Goal: Task Accomplishment & Management: Manage account settings

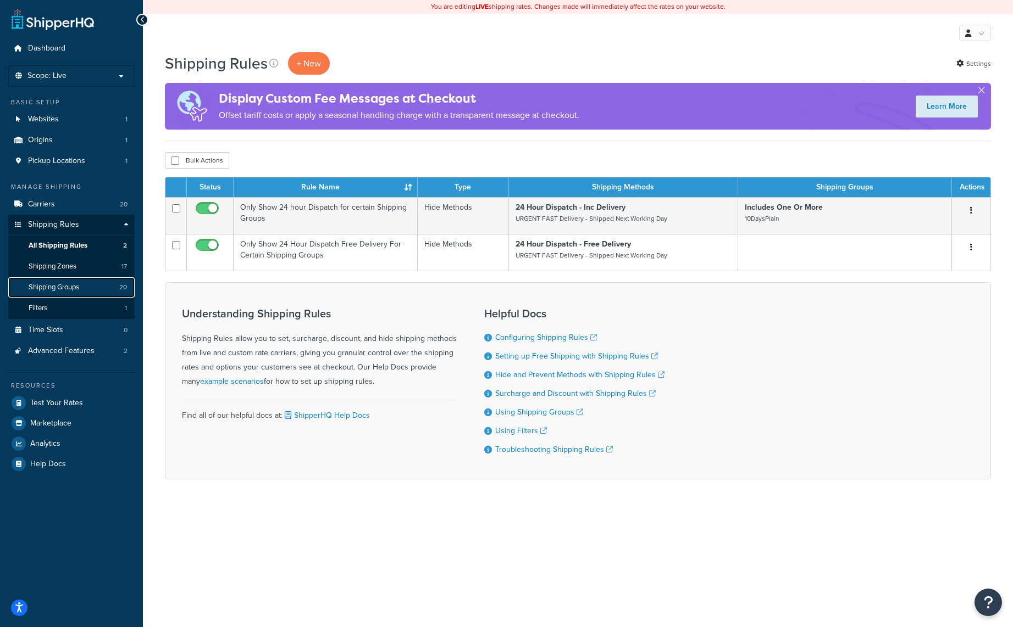
click at [63, 284] on span "Shipping Groups" at bounding box center [54, 287] width 51 height 9
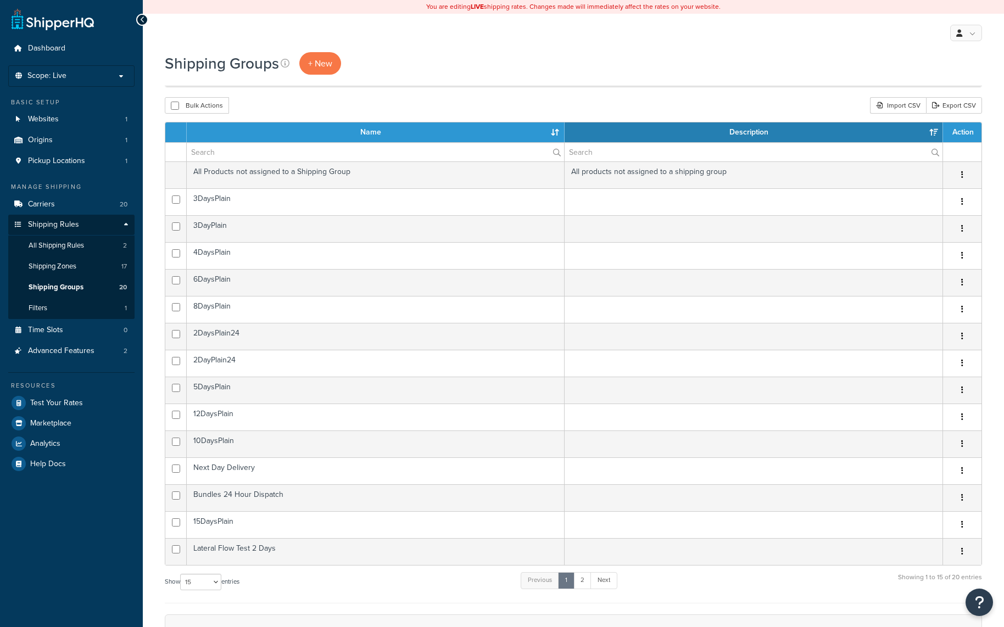
select select "15"
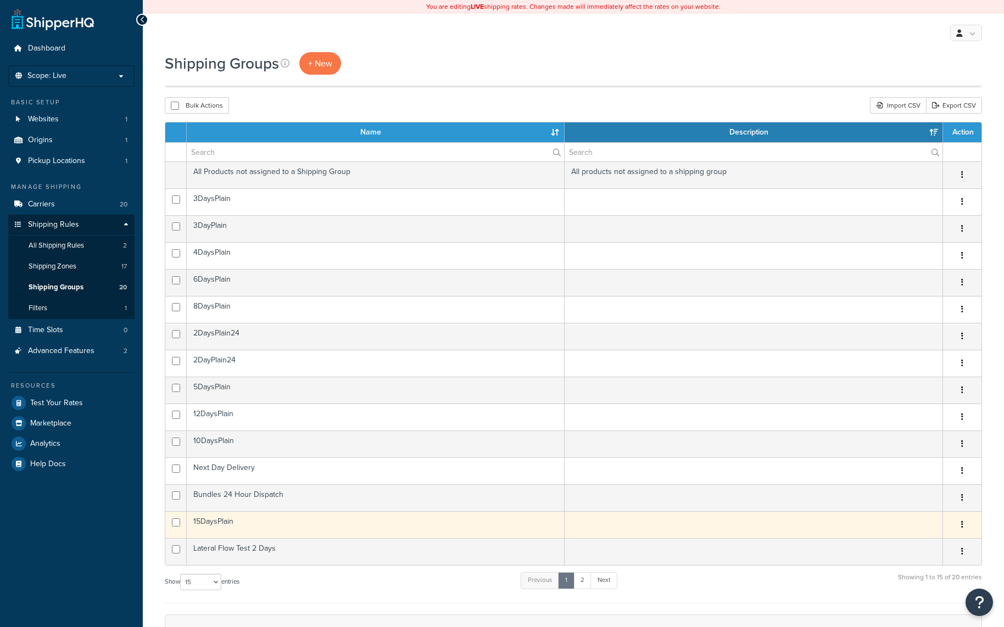
click at [963, 521] on icon "button" at bounding box center [963, 525] width 2 height 8
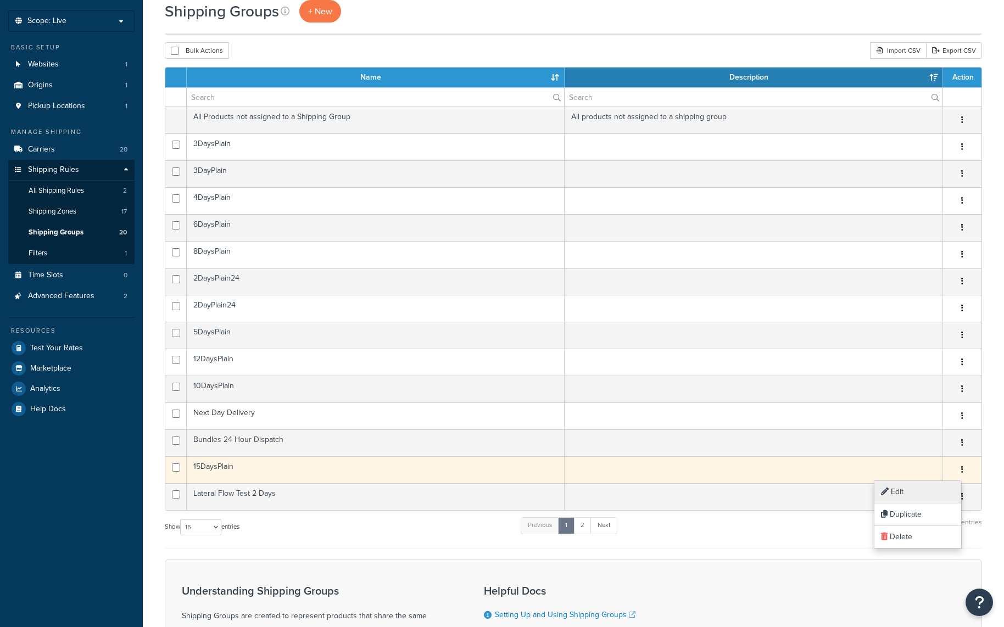
scroll to position [55, 0]
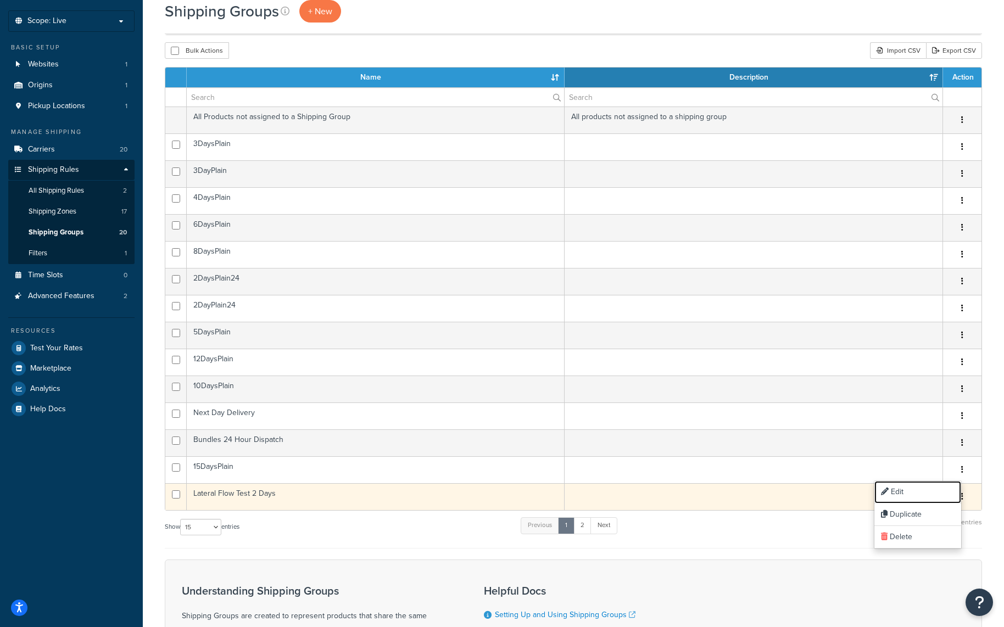
click at [921, 491] on link "Edit" at bounding box center [918, 492] width 87 height 23
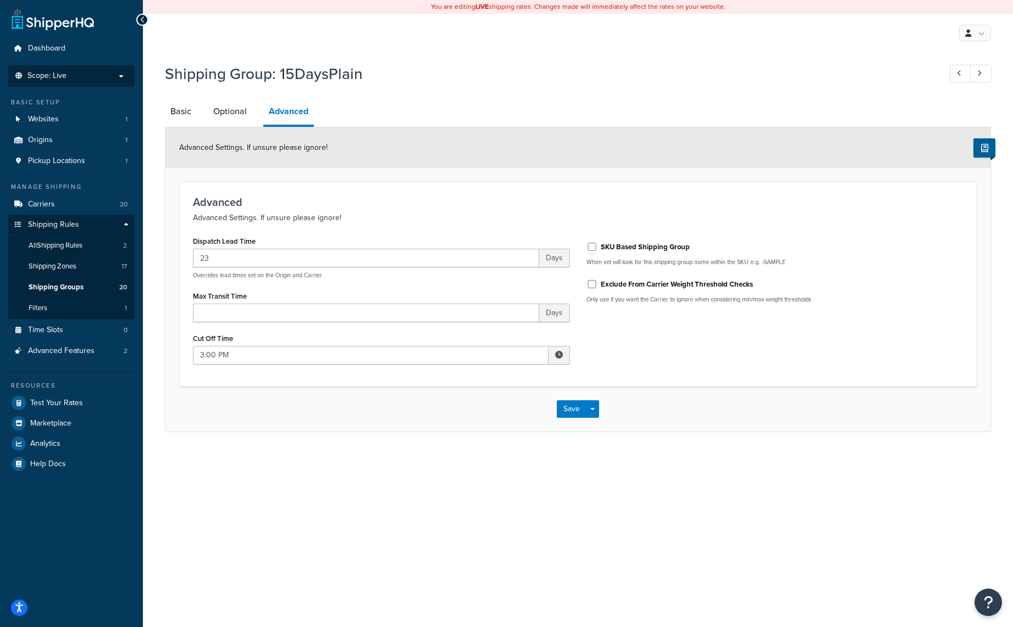
click at [37, 69] on li "Scope: Live" at bounding box center [71, 75] width 126 height 21
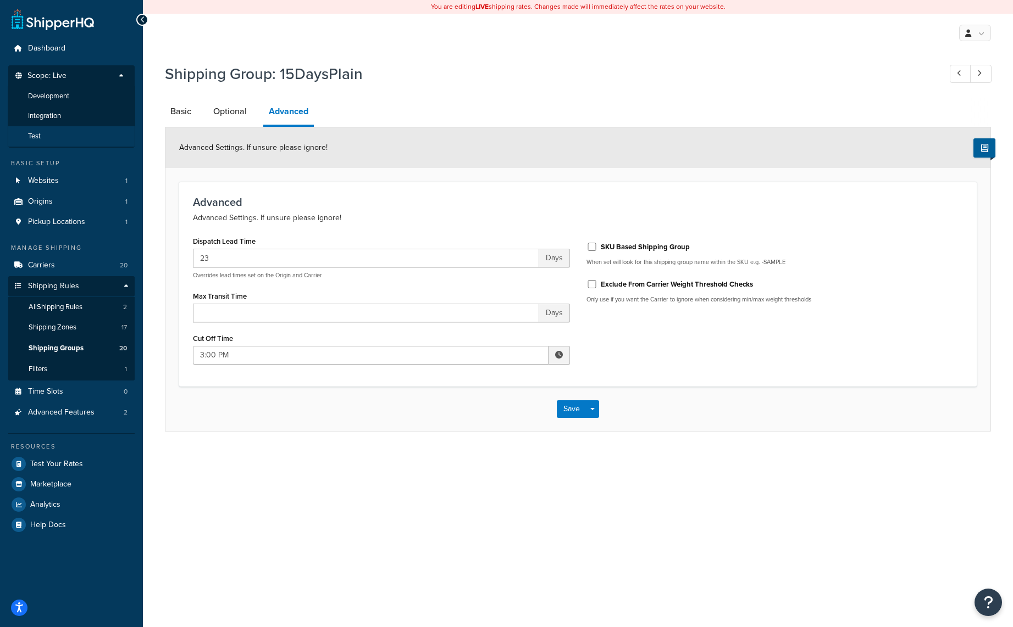
click at [42, 133] on li "Test" at bounding box center [71, 136] width 127 height 20
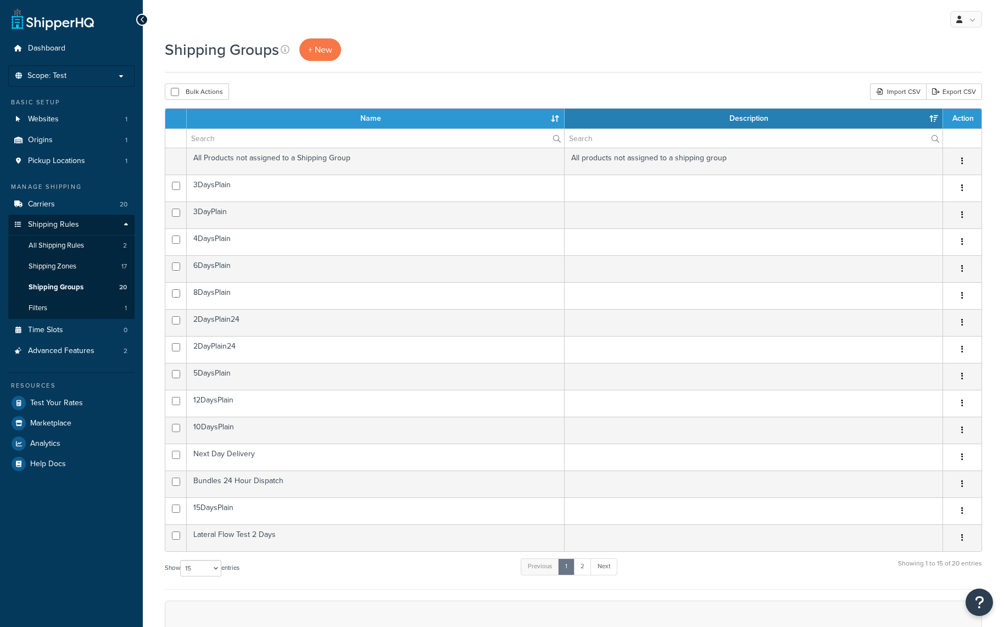
select select "15"
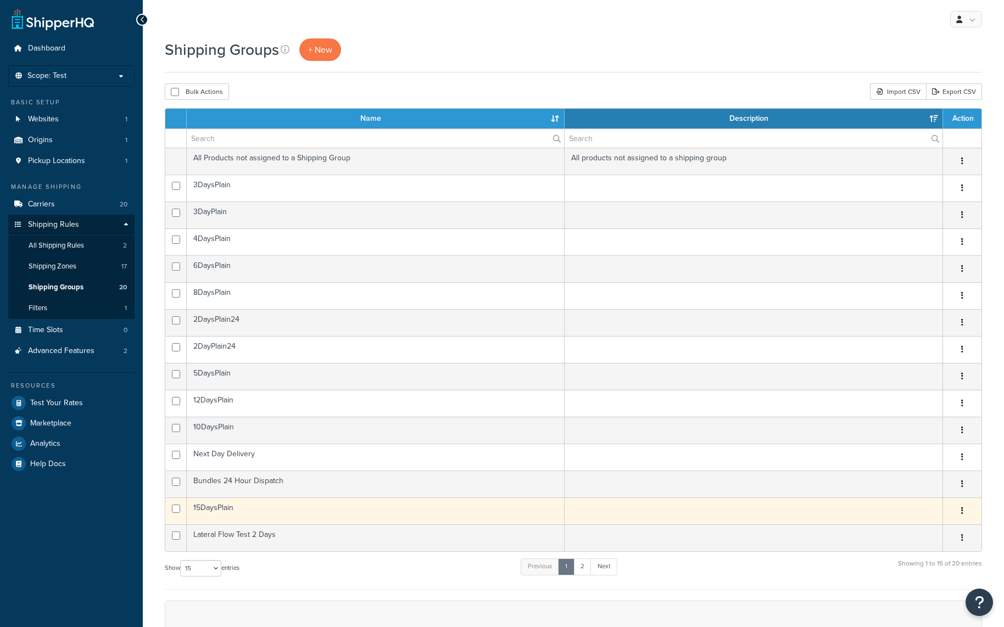
click at [965, 510] on button "button" at bounding box center [962, 512] width 15 height 18
click at [946, 530] on link "Edit" at bounding box center [918, 534] width 87 height 23
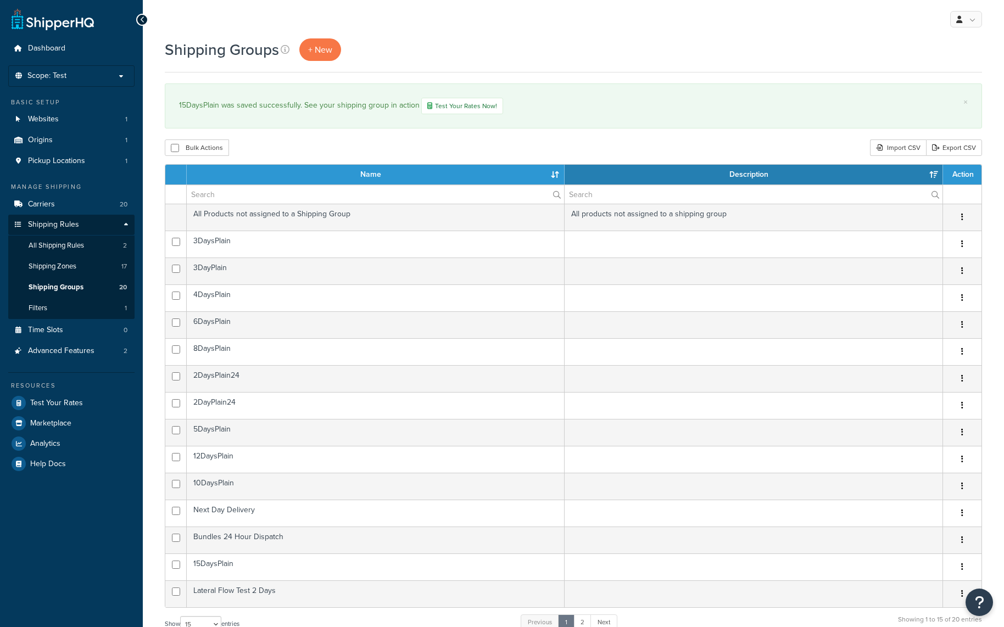
select select "15"
click at [276, 152] on div "Bulk Actions Duplicate Delete Import CSV Export CSV" at bounding box center [574, 148] width 818 height 16
